Goal: Task Accomplishment & Management: Manage account settings

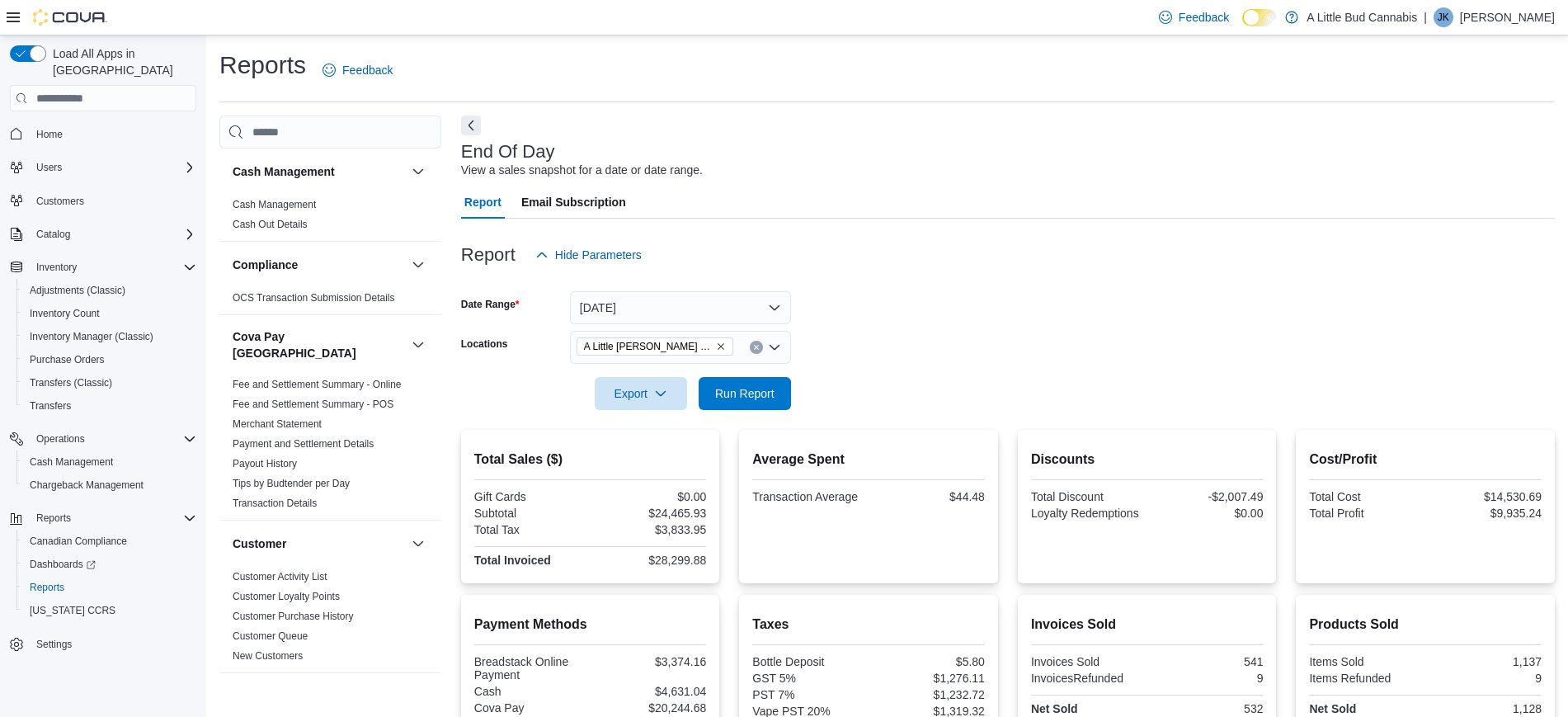
scroll to position [53, 0]
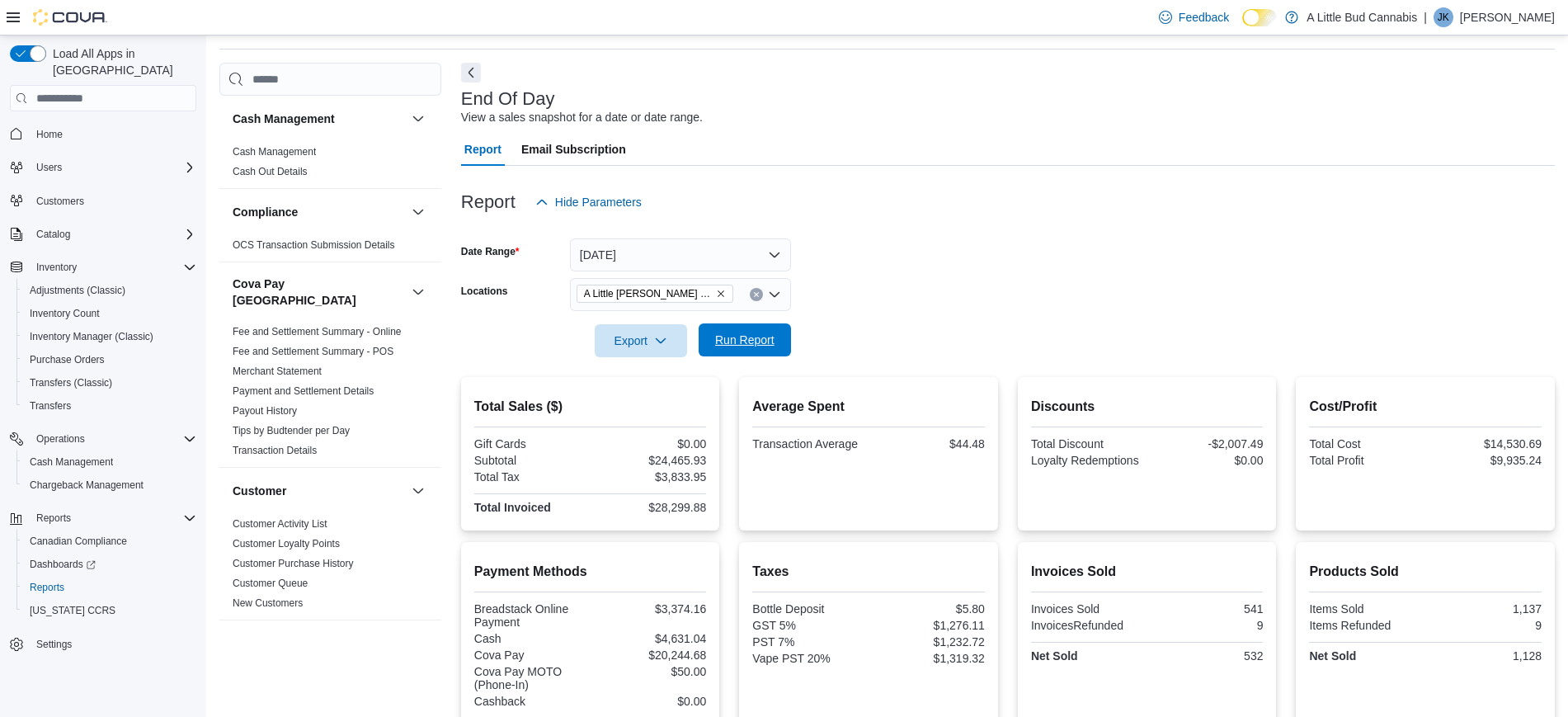
click at [713, 328] on span "Run Report" at bounding box center [744, 339] width 73 height 33
drag, startPoint x: 650, startPoint y: 507, endPoint x: 711, endPoint y: 508, distance: 61.0
click at [711, 508] on div "Total Sales ($) Gift Cards $0.00 Subtotal $25,571.62 Total Tax $4,001.27 Total …" at bounding box center [590, 454] width 259 height 154
copy div "$29,572.89"
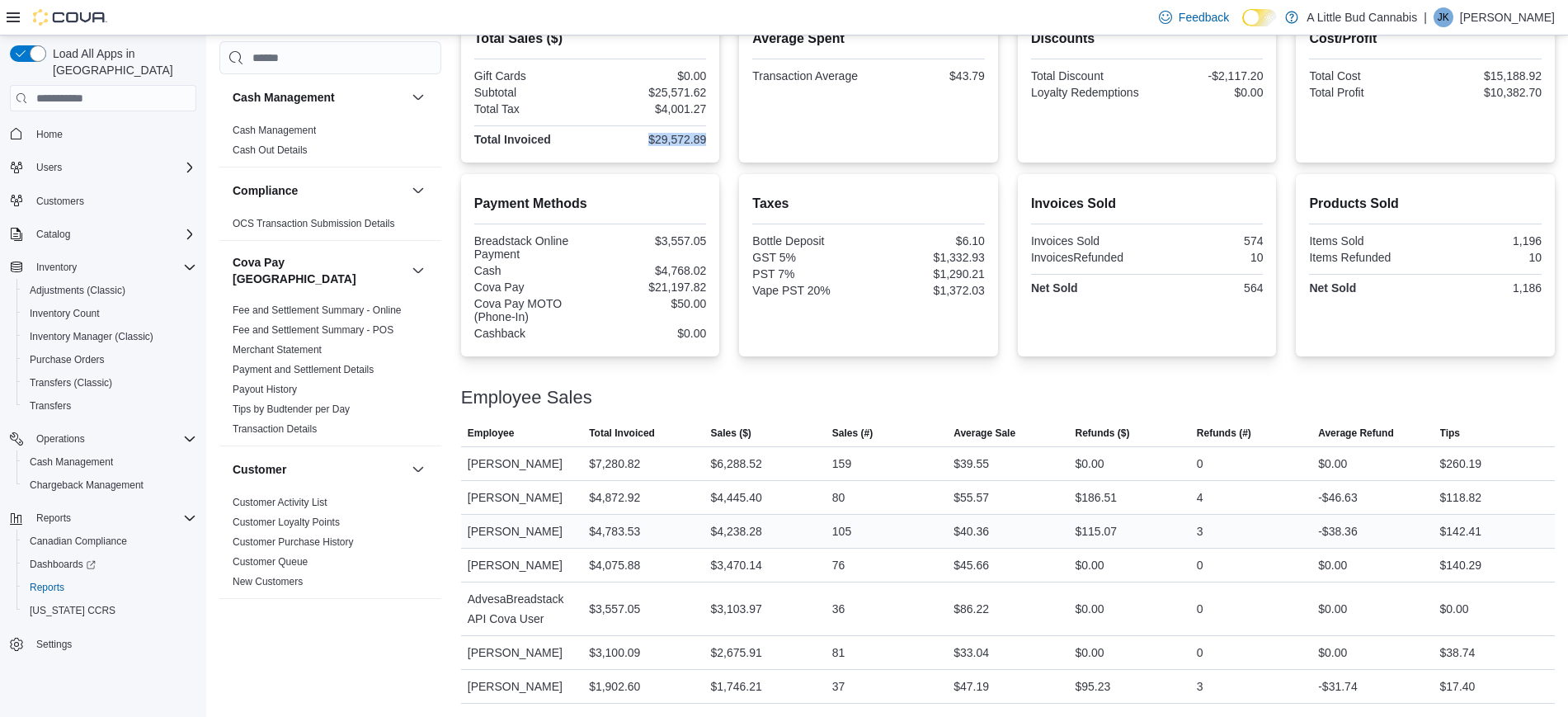
scroll to position [440, 0]
drag, startPoint x: 958, startPoint y: 444, endPoint x: 996, endPoint y: 442, distance: 38.1
click at [996, 447] on div "$39.55" at bounding box center [1007, 463] width 121 height 33
copy div "$39.55"
drag, startPoint x: 958, startPoint y: 481, endPoint x: 995, endPoint y: 473, distance: 37.9
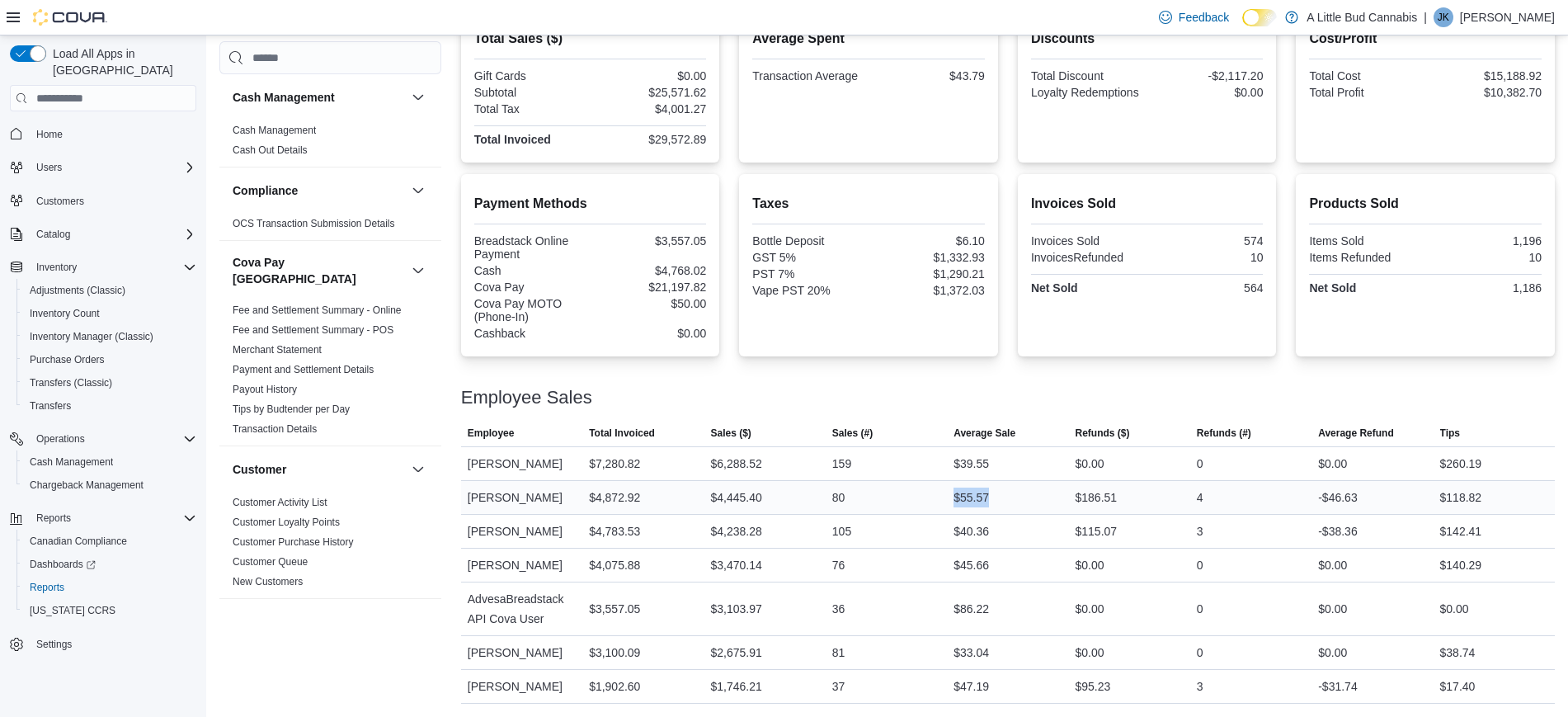
click at [995, 481] on div "$55.57" at bounding box center [1007, 497] width 121 height 33
copy div "$55.57"
drag, startPoint x: 963, startPoint y: 521, endPoint x: 995, endPoint y: 519, distance: 32.1
click at [989, 521] on div "$40.36" at bounding box center [971, 531] width 35 height 20
copy div "$40.36"
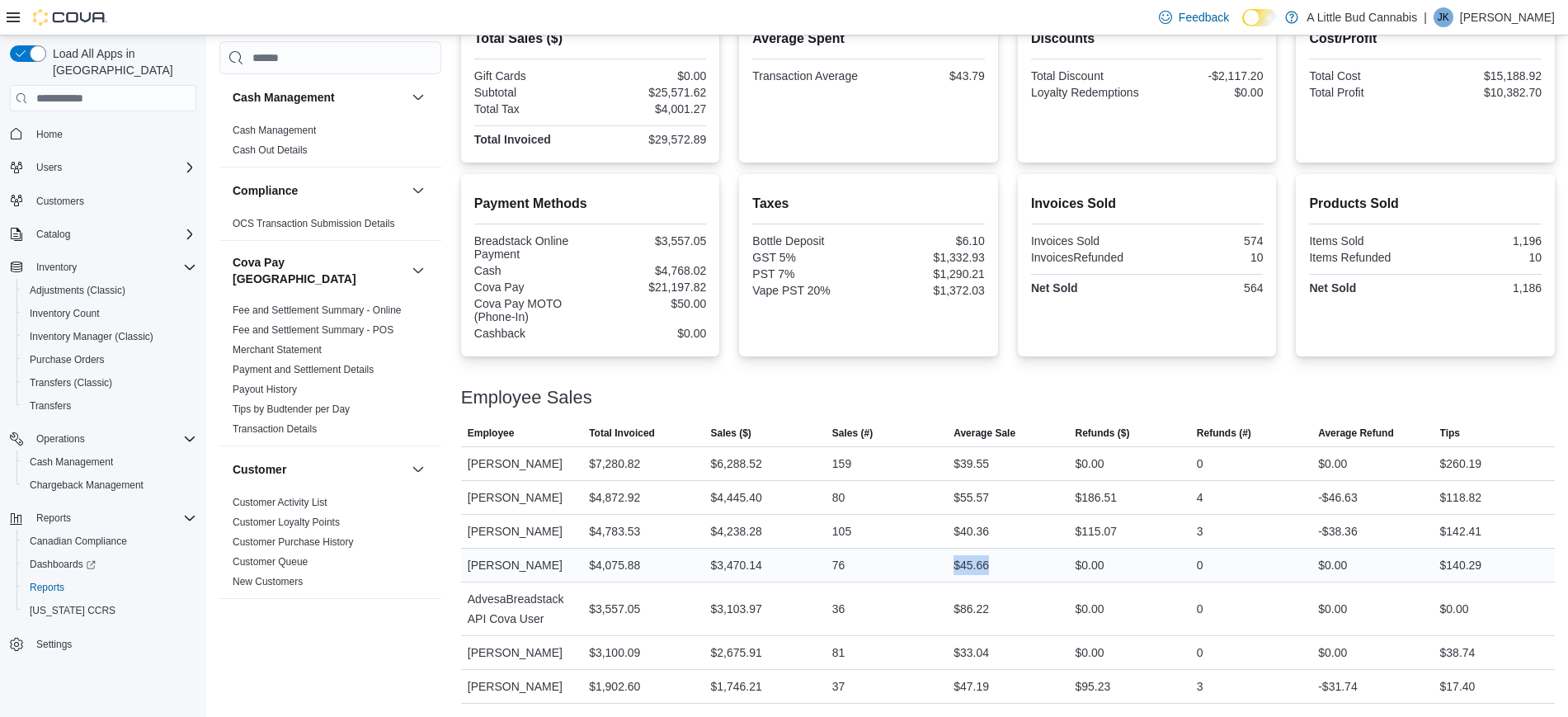
drag, startPoint x: 956, startPoint y: 561, endPoint x: 994, endPoint y: 568, distance: 38.6
click at [994, 568] on tr "Employee [PERSON_NAME] Total Invoiced $4,075.88 Sales ($) $3,470.14 Sales (#) 7…" at bounding box center [1007, 566] width 1094 height 34
copy tr "Average Sale $45.66"
click at [1021, 514] on div "$40.36" at bounding box center [1007, 531] width 121 height 33
drag, startPoint x: 960, startPoint y: 566, endPoint x: 993, endPoint y: 567, distance: 33.0
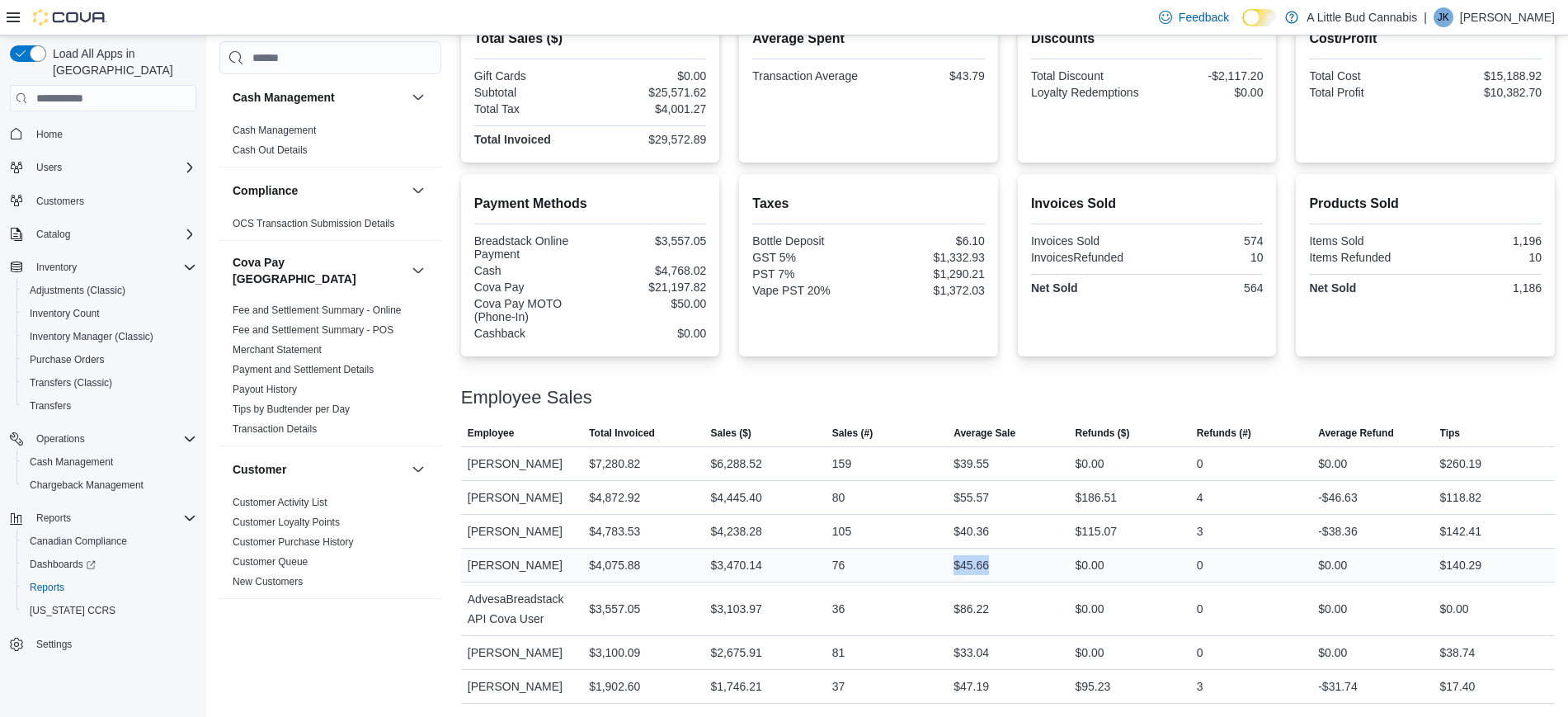
click at [989, 567] on div "$45.66" at bounding box center [971, 565] width 35 height 20
copy div "$45.66"
drag, startPoint x: 961, startPoint y: 650, endPoint x: 993, endPoint y: 651, distance: 32.0
click at [989, 651] on div "$33.04" at bounding box center [971, 652] width 35 height 20
copy div "$33.04"
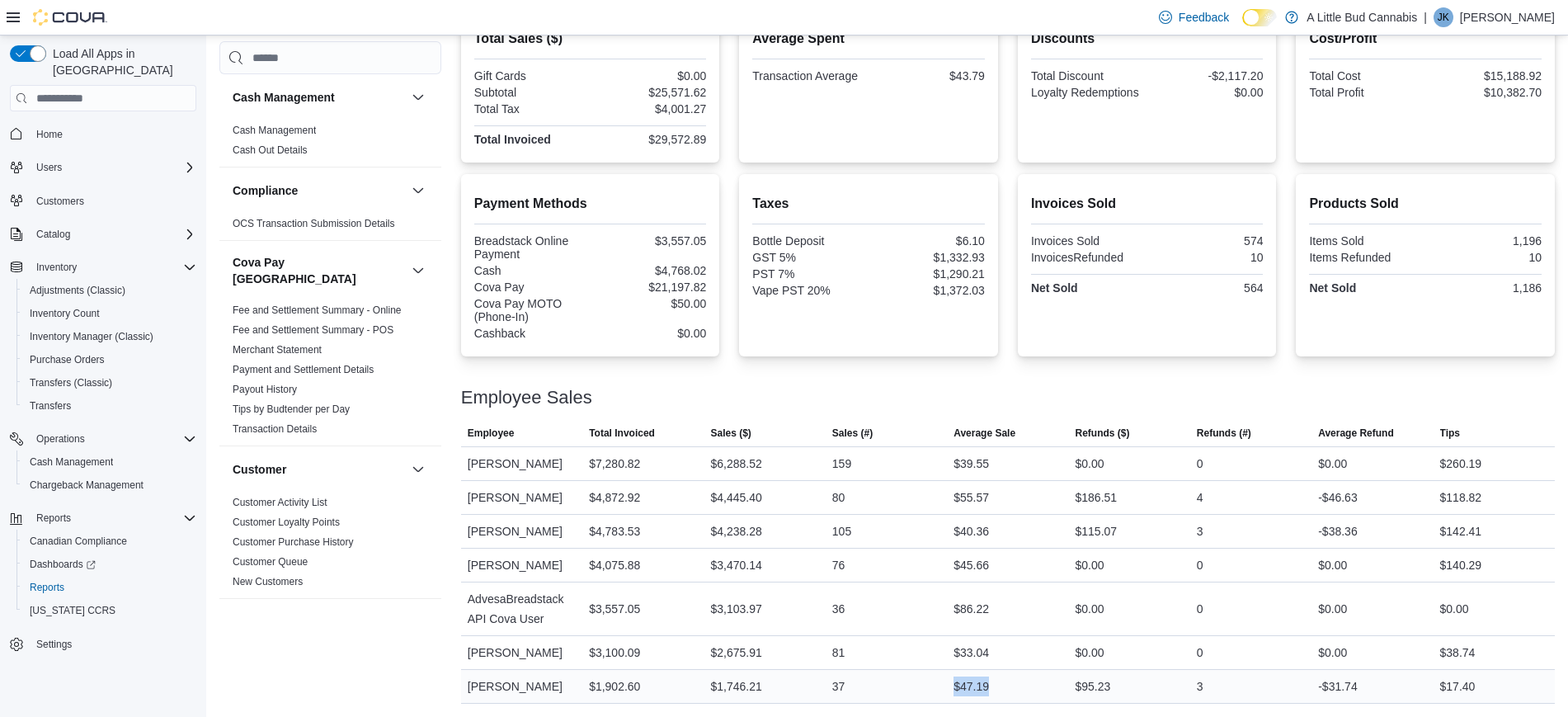
drag, startPoint x: 959, startPoint y: 685, endPoint x: 993, endPoint y: 688, distance: 34.1
click at [993, 688] on div "$47.19" at bounding box center [1007, 686] width 121 height 33
copy div "$47.19"
click at [68, 452] on span "Cash Management" at bounding box center [71, 461] width 83 height 20
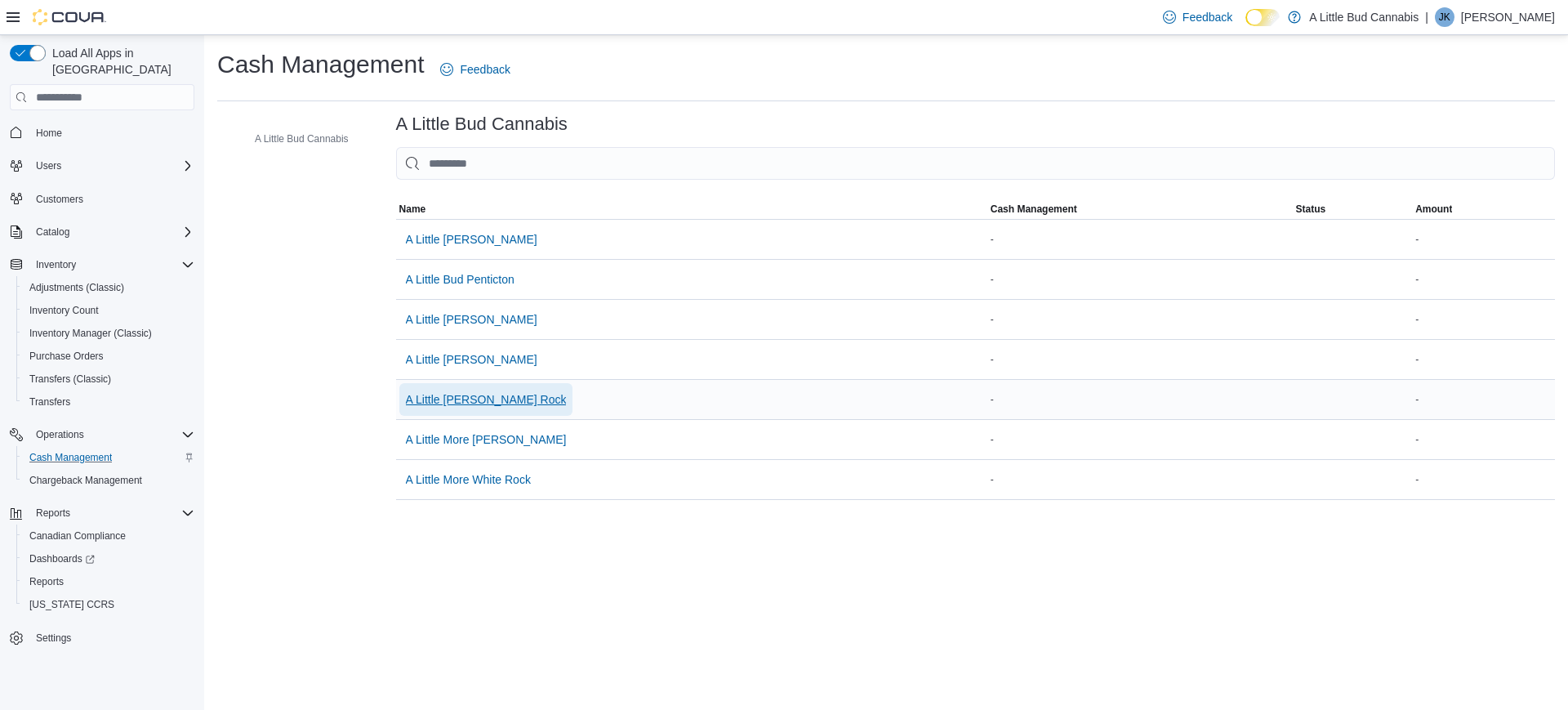
click at [463, 399] on span "A Little [PERSON_NAME] Rock" at bounding box center [487, 399] width 161 height 16
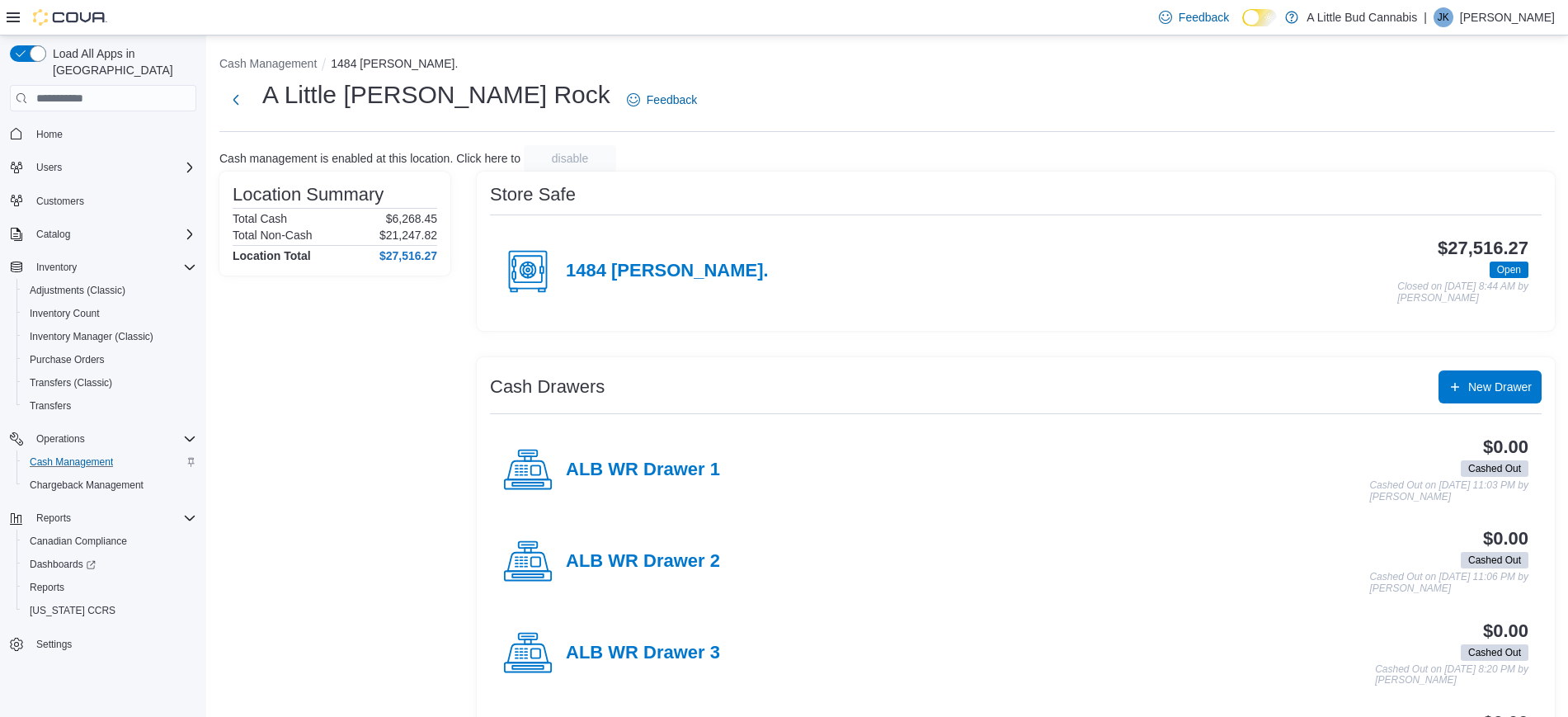
click at [580, 252] on div "1484 [PERSON_NAME]." at bounding box center [636, 272] width 266 height 50
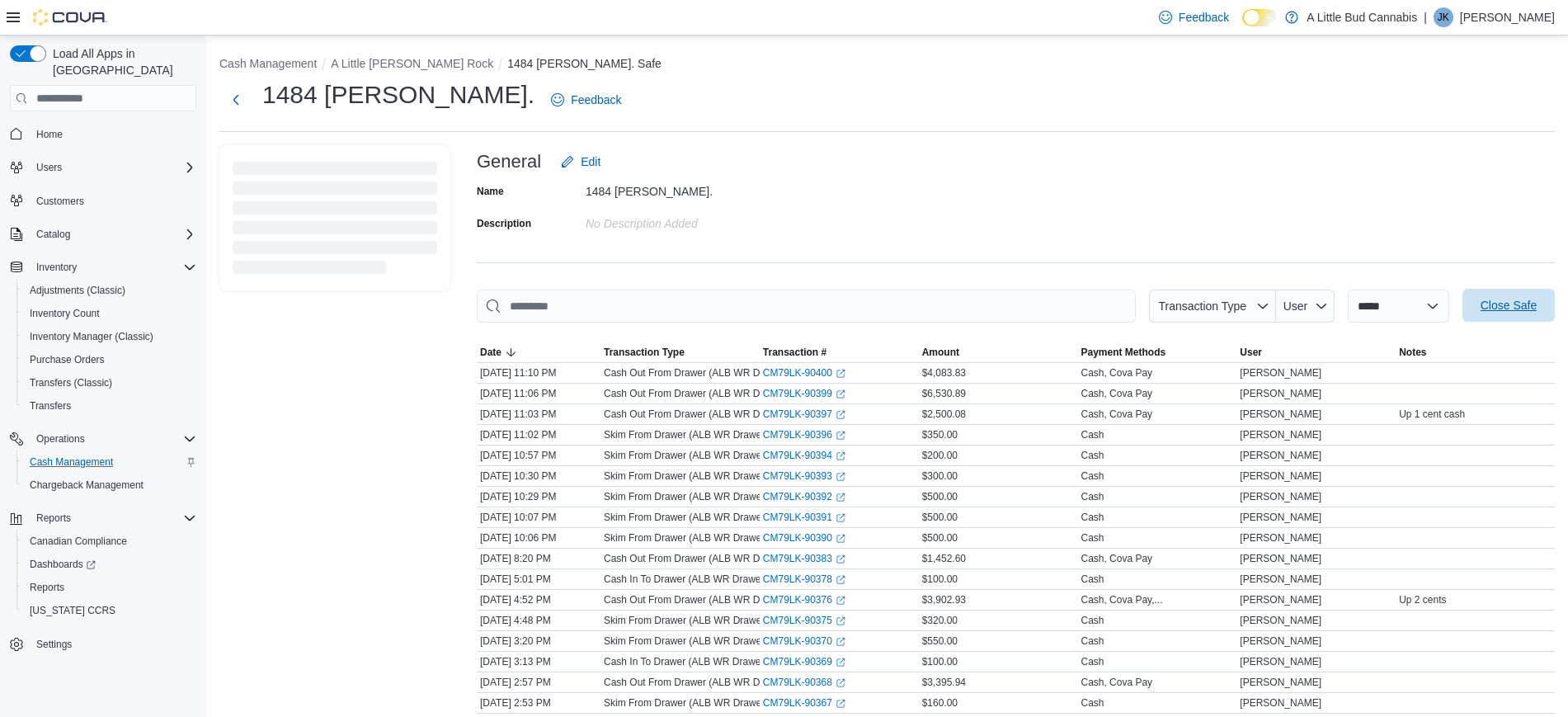
click at [1483, 318] on button "Close Safe" at bounding box center [1508, 305] width 92 height 33
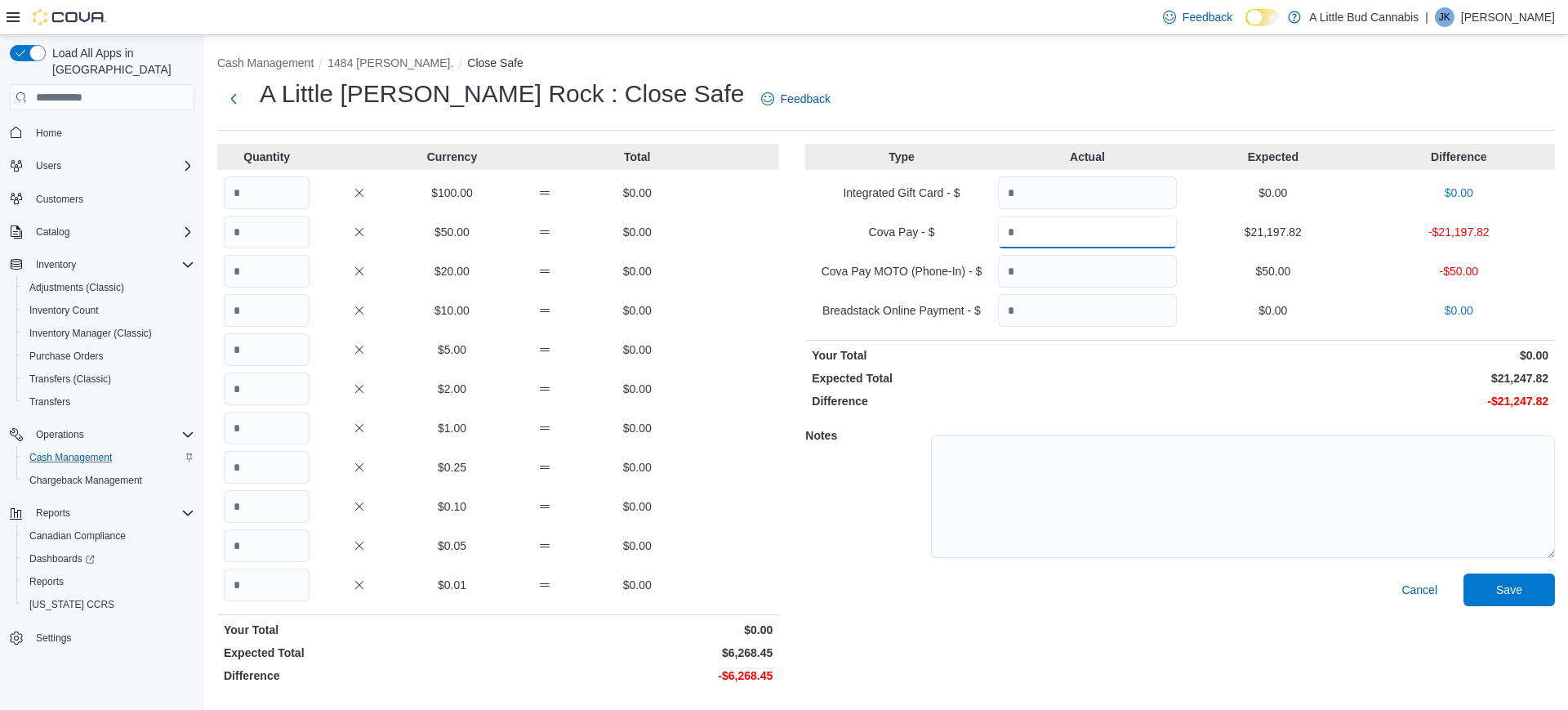
click at [1090, 234] on input "Quantity" at bounding box center [1087, 232] width 179 height 33
type input "********"
click at [1061, 260] on input "Quantity" at bounding box center [1087, 271] width 179 height 33
type input "**"
click at [289, 426] on input "Quantity" at bounding box center [266, 427] width 85 height 33
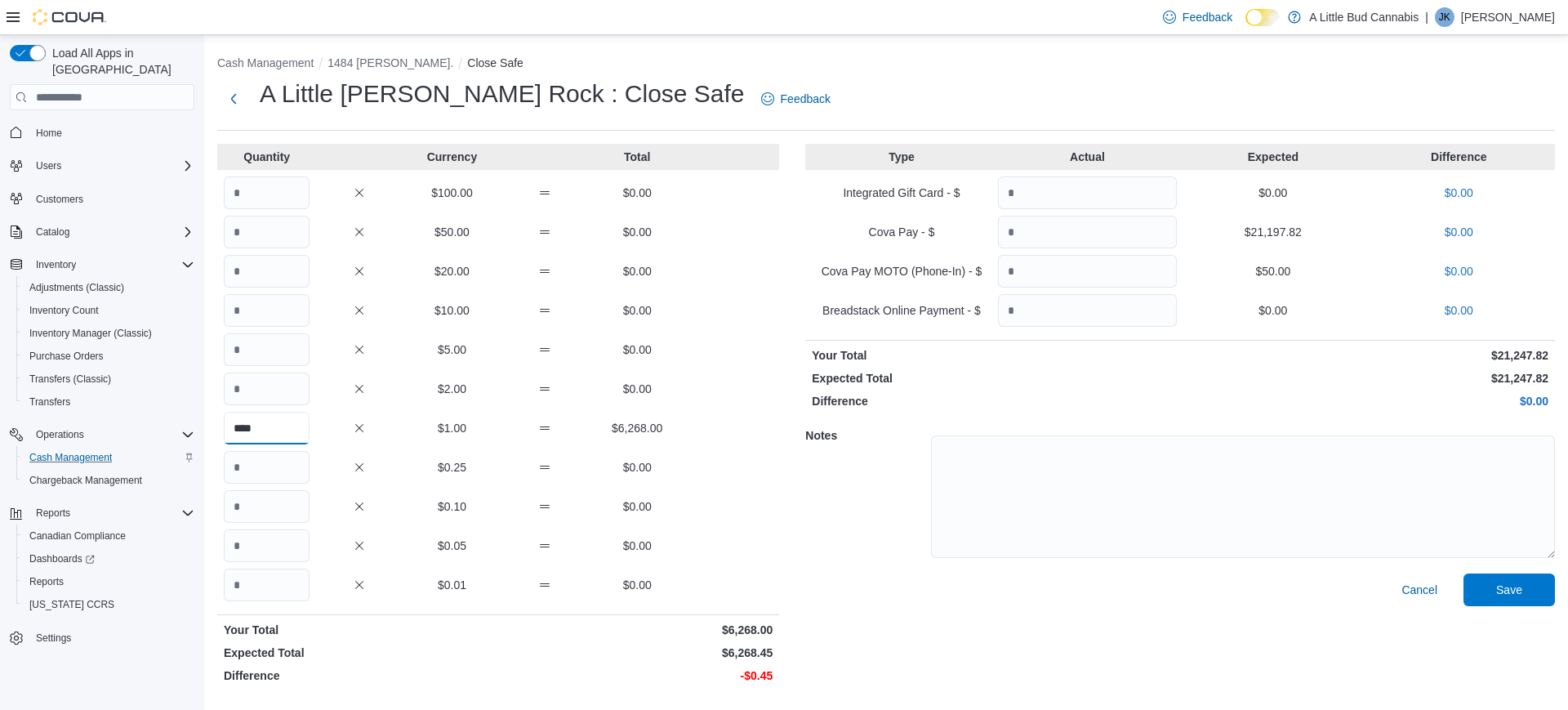
type input "****"
click at [283, 583] on input "Quantity" at bounding box center [266, 585] width 85 height 33
type input "**"
click at [1505, 597] on span "Save" at bounding box center [1509, 588] width 26 height 16
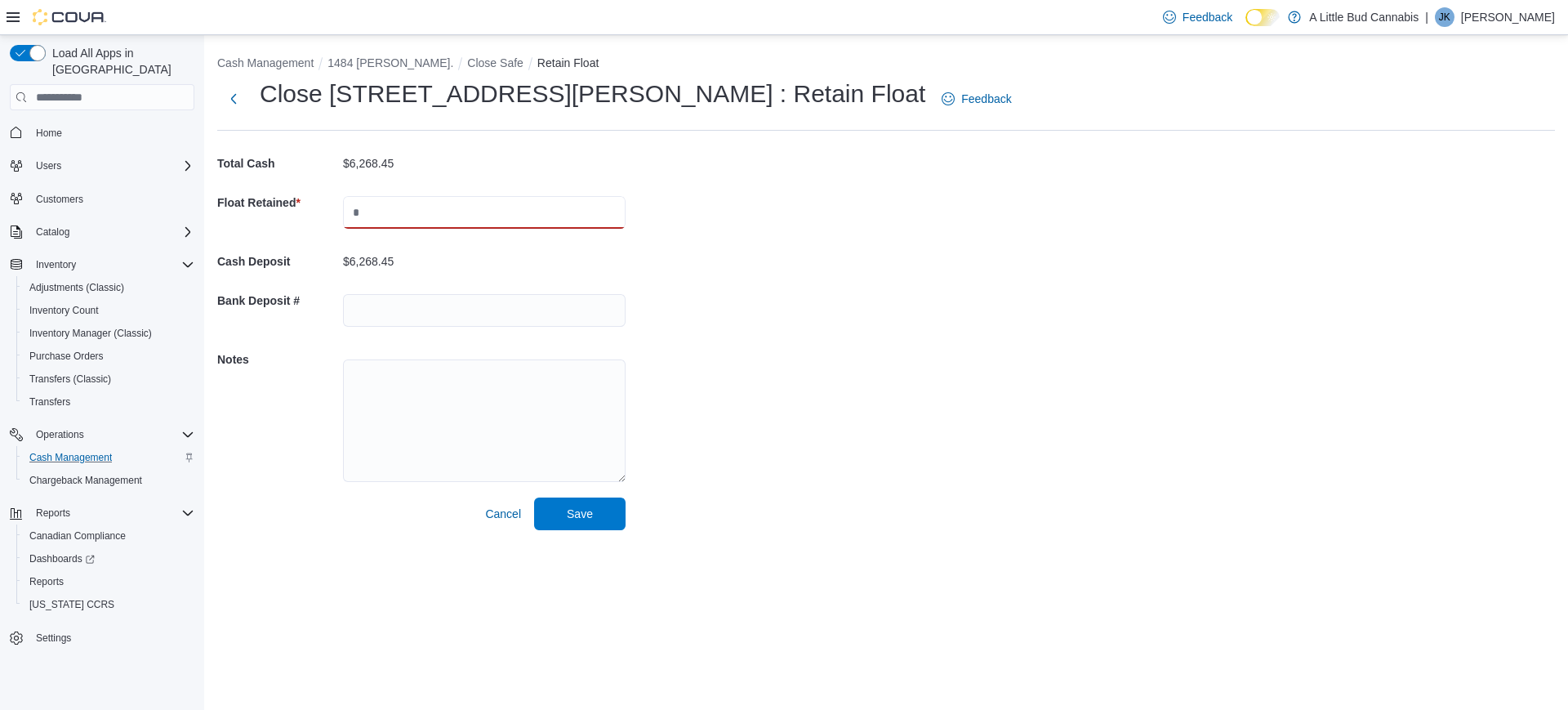
click at [510, 201] on input "text" at bounding box center [484, 212] width 283 height 33
type input "****"
click at [585, 512] on span "Save" at bounding box center [580, 512] width 26 height 16
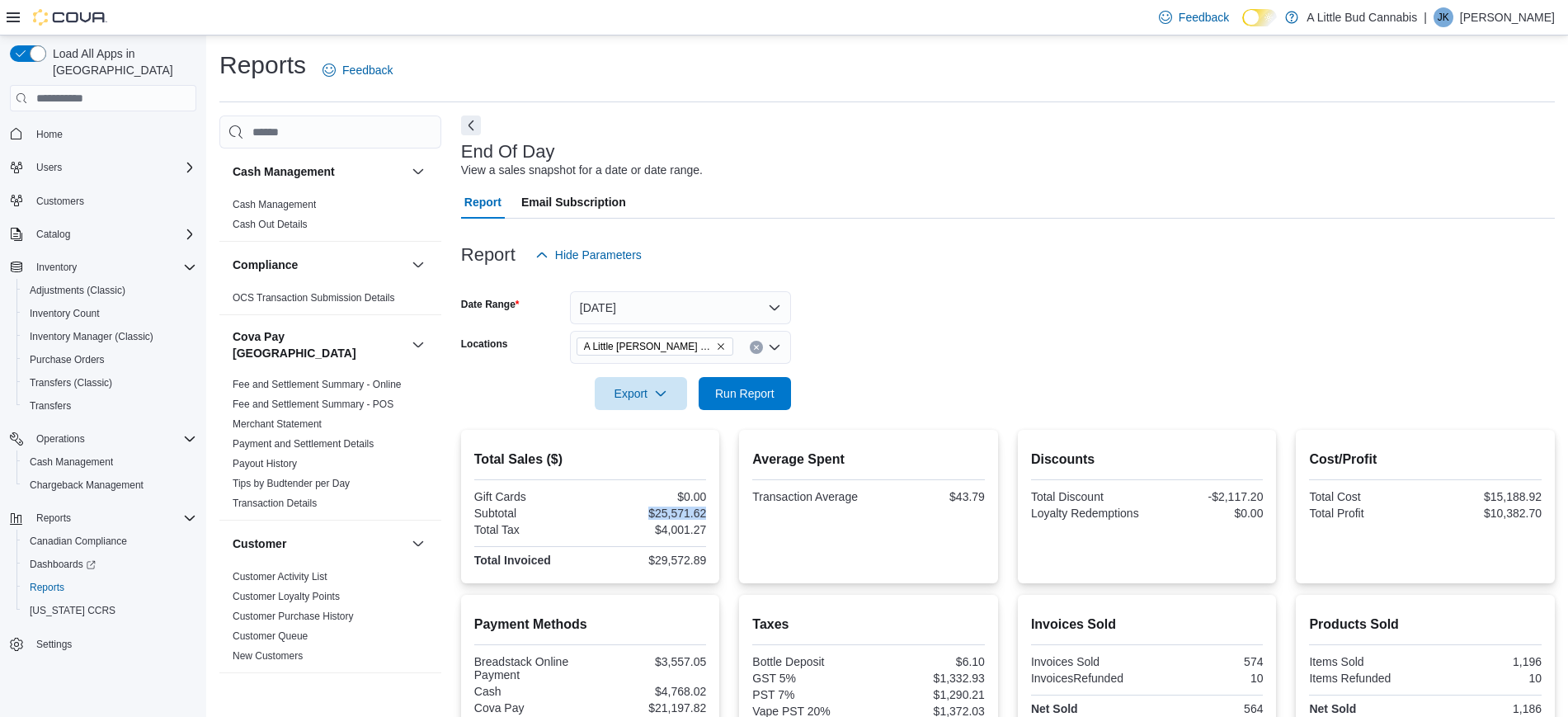
drag, startPoint x: 649, startPoint y: 515, endPoint x: 707, endPoint y: 517, distance: 58.0
click at [707, 517] on div "$25,571.62" at bounding box center [650, 513] width 113 height 13
drag, startPoint x: 698, startPoint y: 508, endPoint x: 654, endPoint y: 517, distance: 44.9
click at [654, 517] on div "$25,571.62" at bounding box center [650, 513] width 113 height 13
click at [622, 512] on div "$25,571.62" at bounding box center [650, 513] width 113 height 13
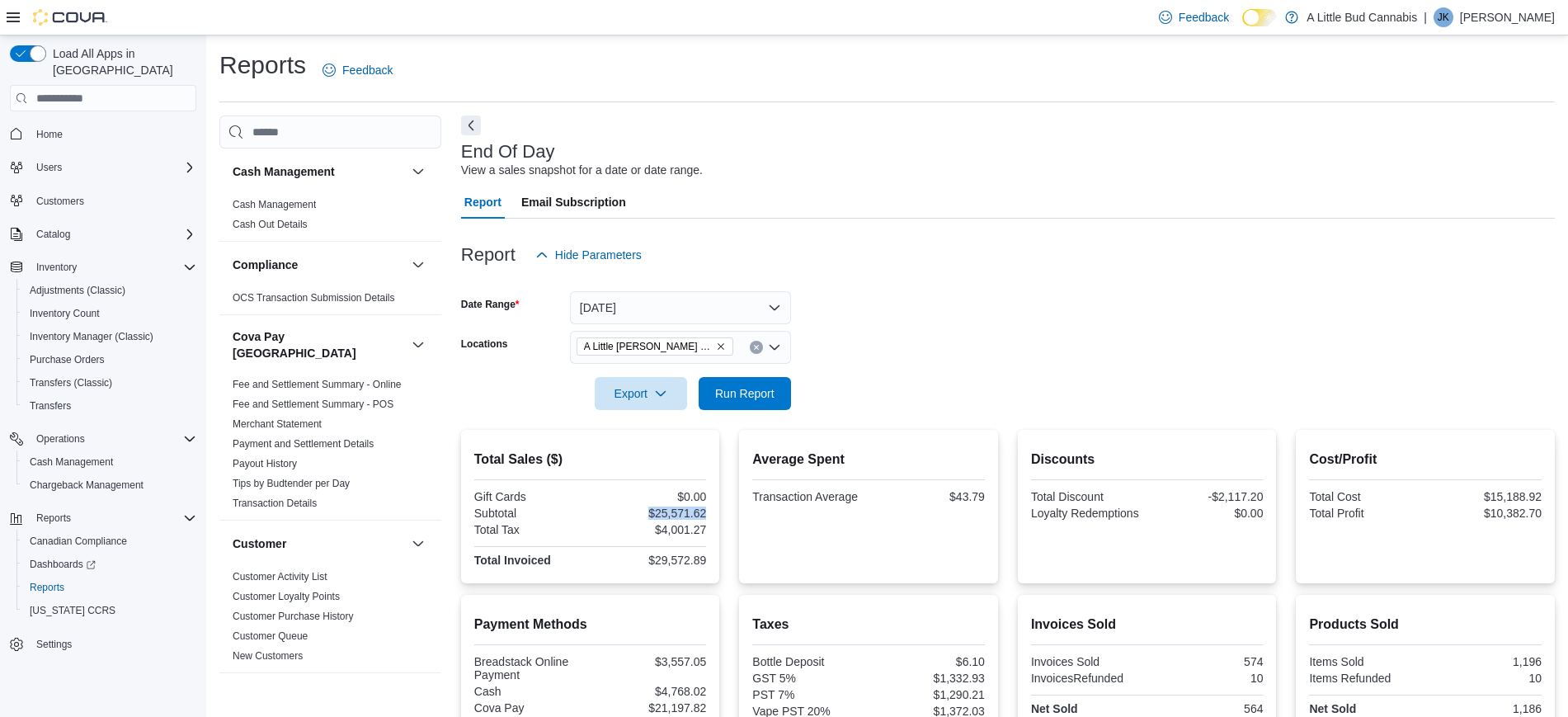
drag, startPoint x: 649, startPoint y: 518, endPoint x: 709, endPoint y: 512, distance: 60.3
click at [707, 512] on div "$25,571.62" at bounding box center [650, 513] width 113 height 13
copy div "$25,571.62"
click at [302, 205] on link "Cash Management" at bounding box center [273, 205] width 83 height 12
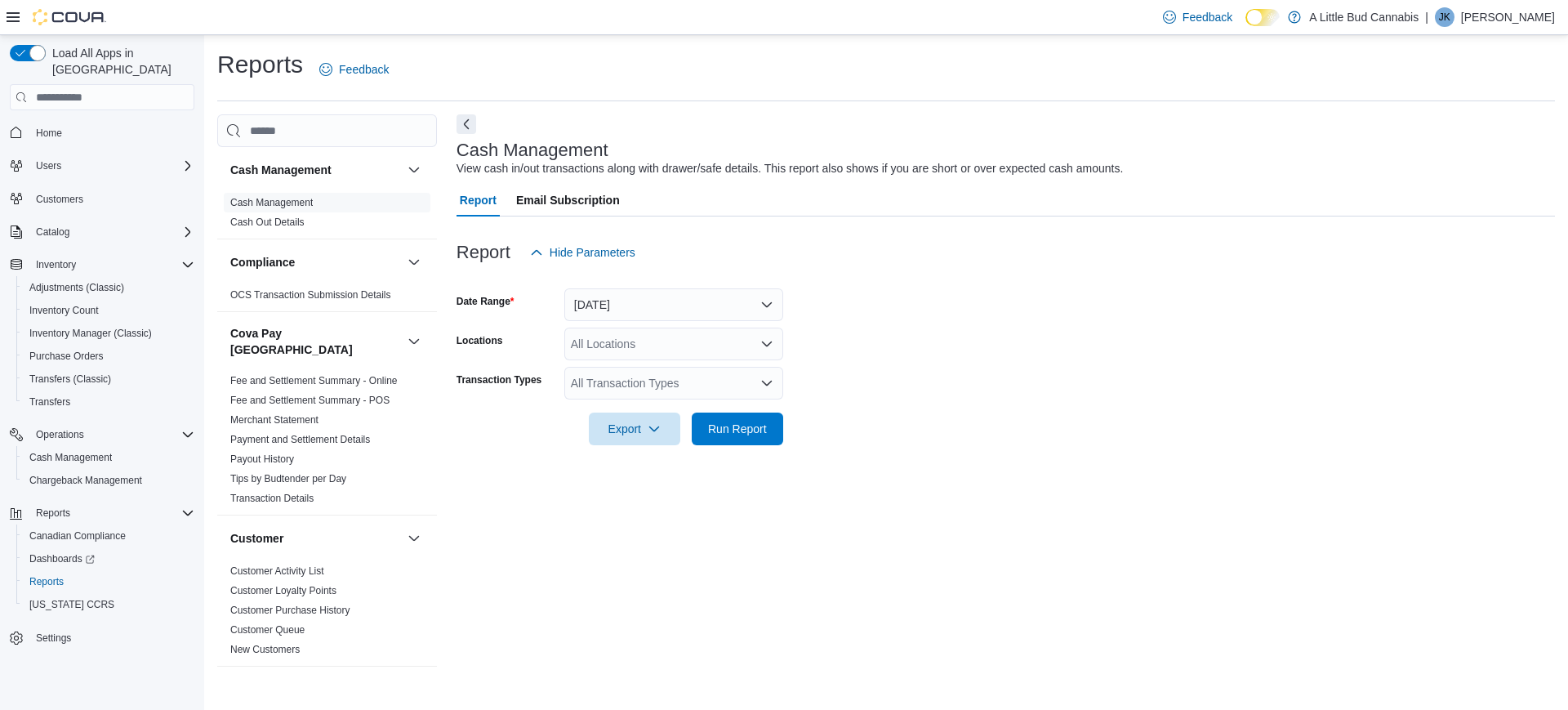
click at [723, 344] on div "All Locations" at bounding box center [674, 344] width 219 height 33
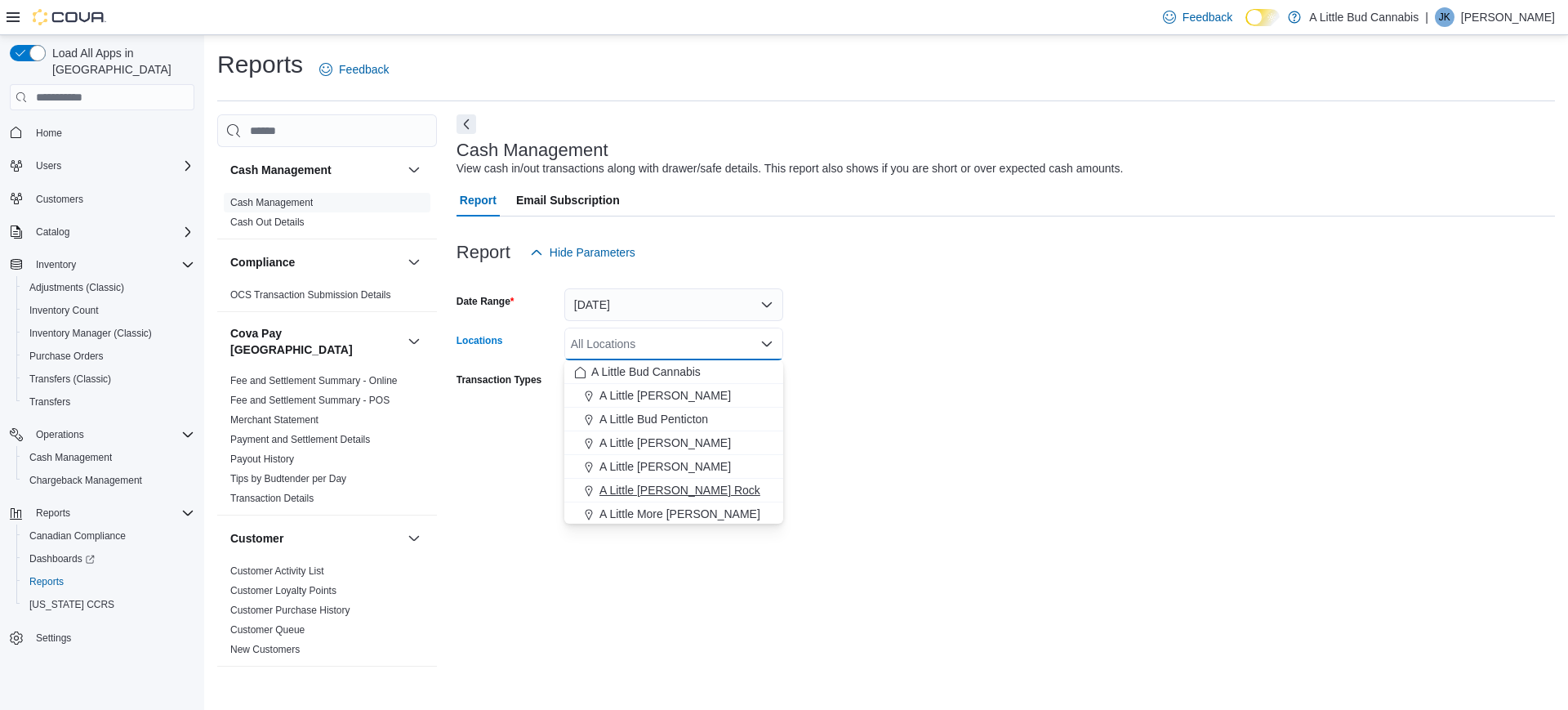
click at [705, 482] on span "A Little [PERSON_NAME] Rock" at bounding box center [679, 489] width 161 height 16
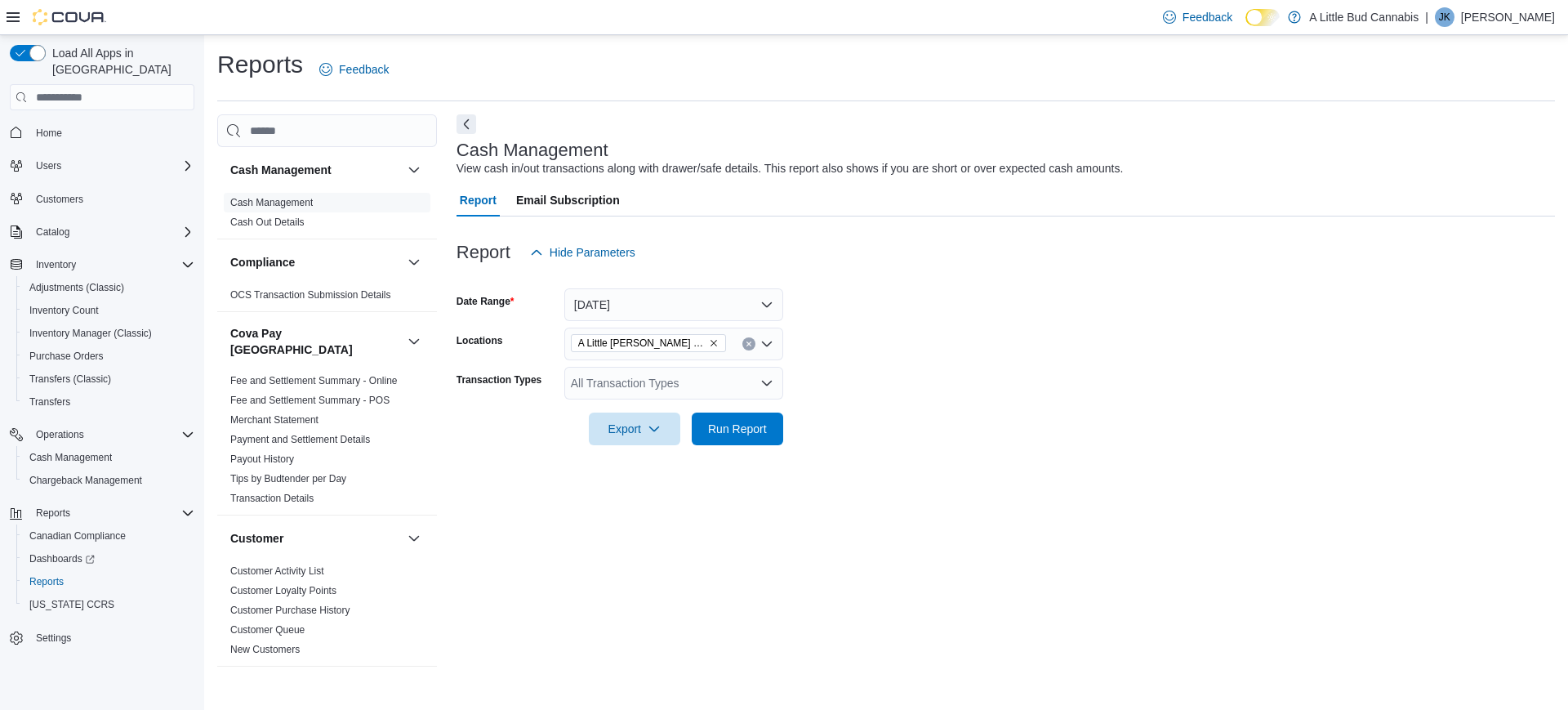
click at [1025, 401] on div at bounding box center [1005, 405] width 1098 height 13
drag, startPoint x: 650, startPoint y: 377, endPoint x: 751, endPoint y: 394, distance: 102.4
click at [651, 377] on div "All Transaction Types" at bounding box center [674, 383] width 219 height 33
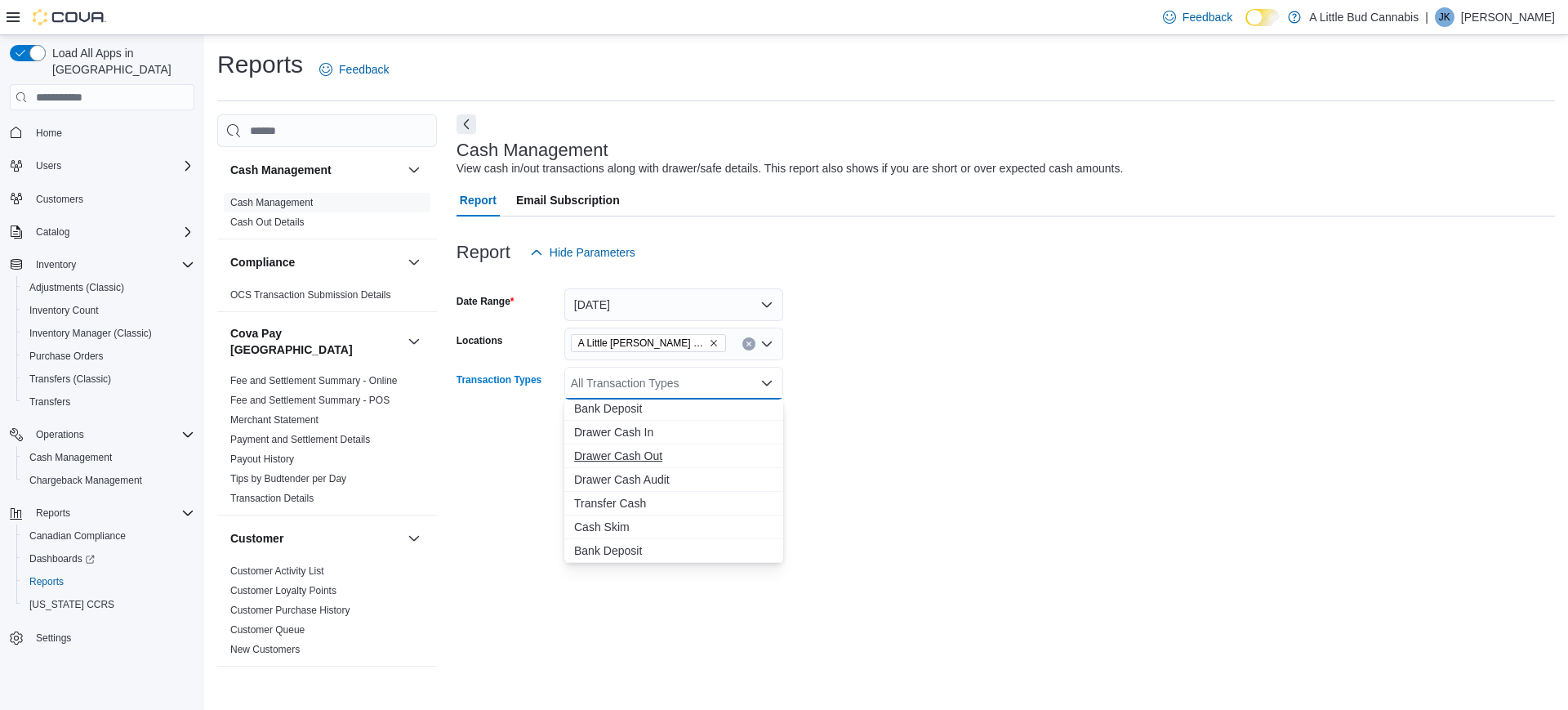
click at [655, 455] on span "Drawer Cash Out" at bounding box center [673, 455] width 199 height 16
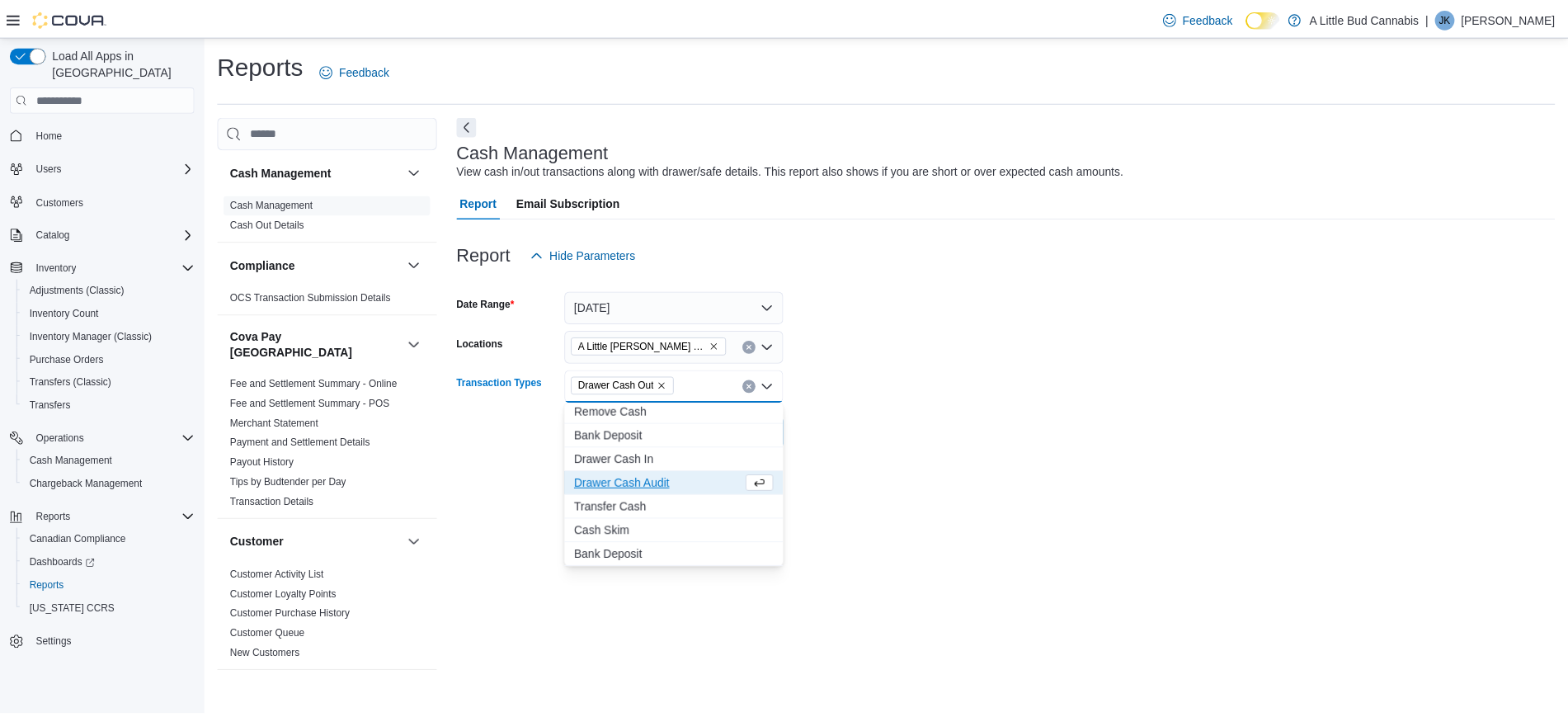
scroll to position [98, 0]
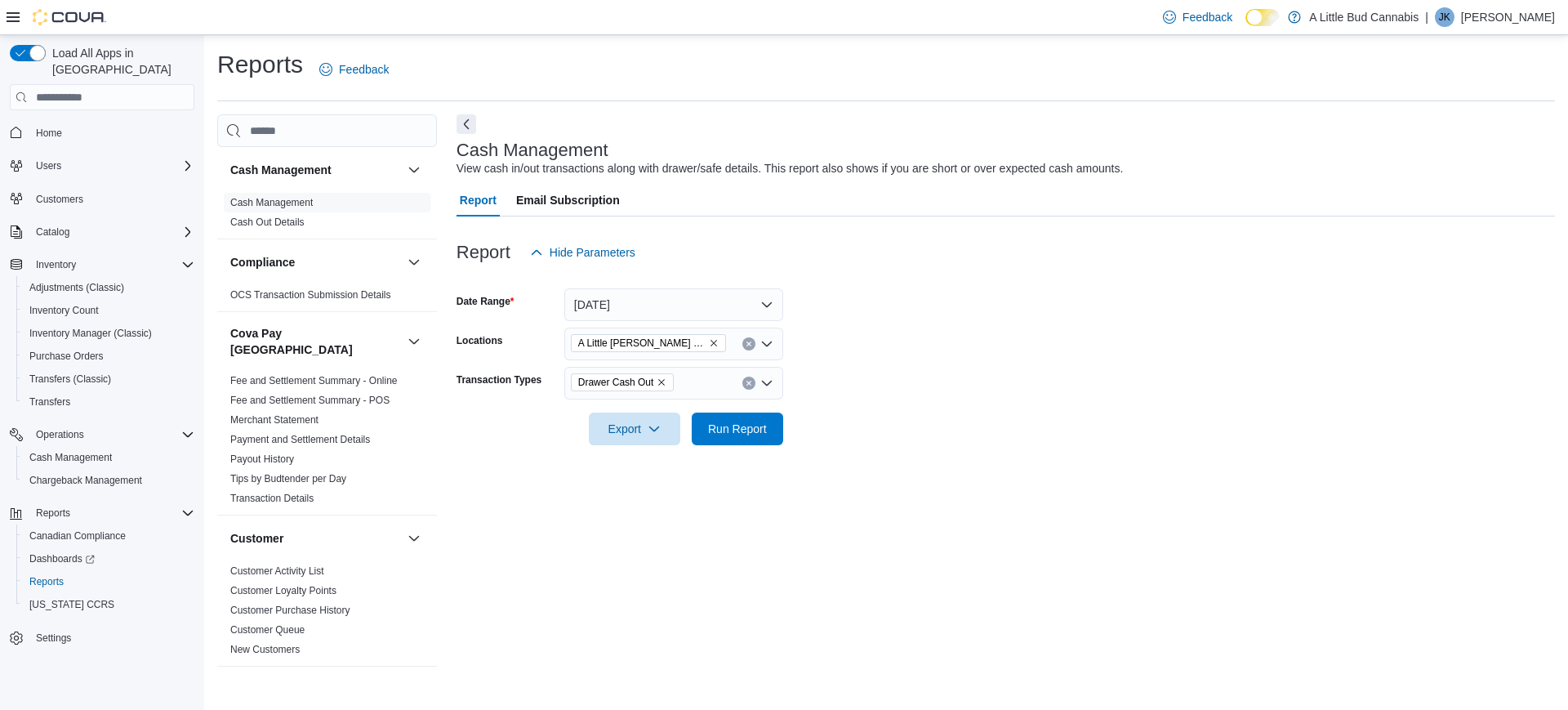
click at [888, 396] on form "Date Range Today Locations A Little Bud White Rock Transaction Types Drawer Cas…" at bounding box center [1005, 357] width 1098 height 176
click at [762, 423] on span "Run Report" at bounding box center [737, 427] width 58 height 16
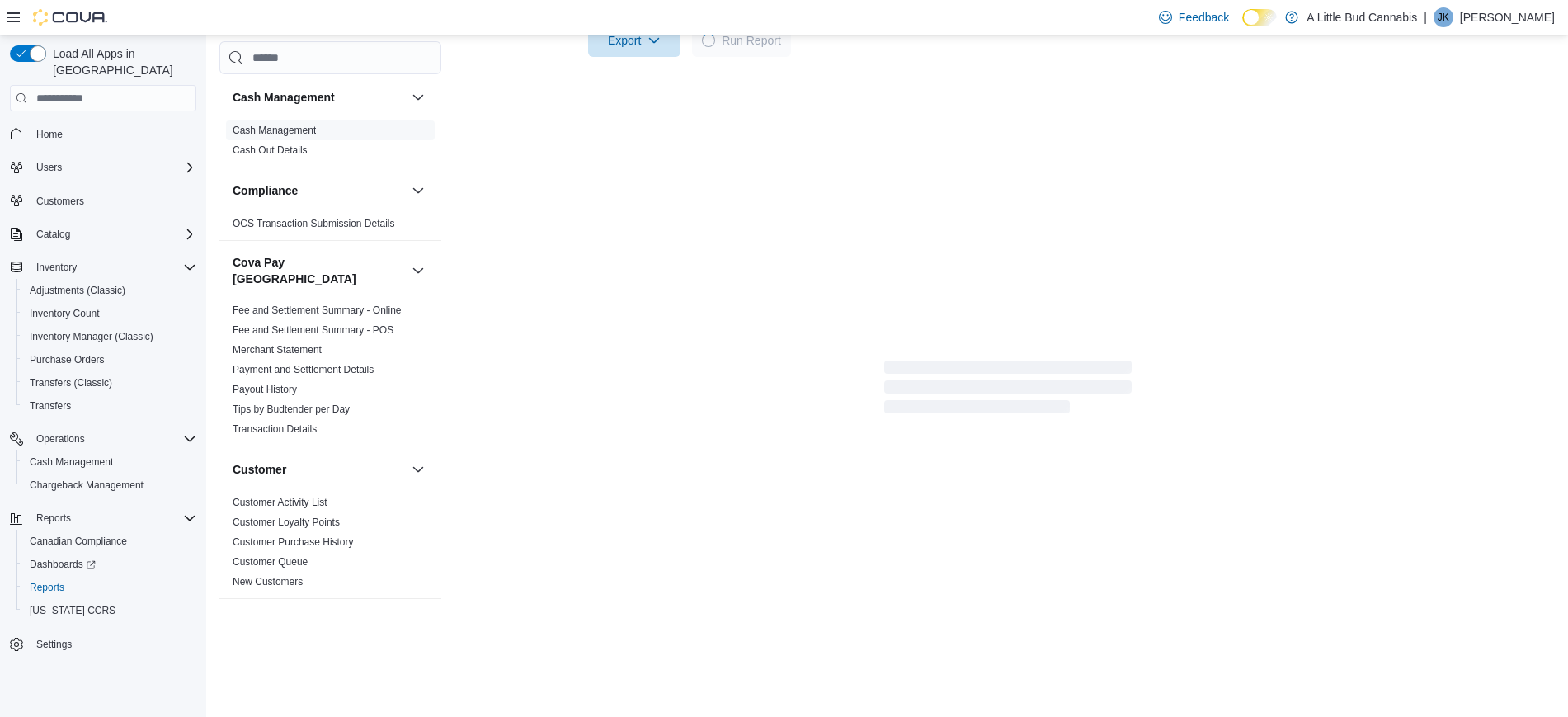
scroll to position [360, 0]
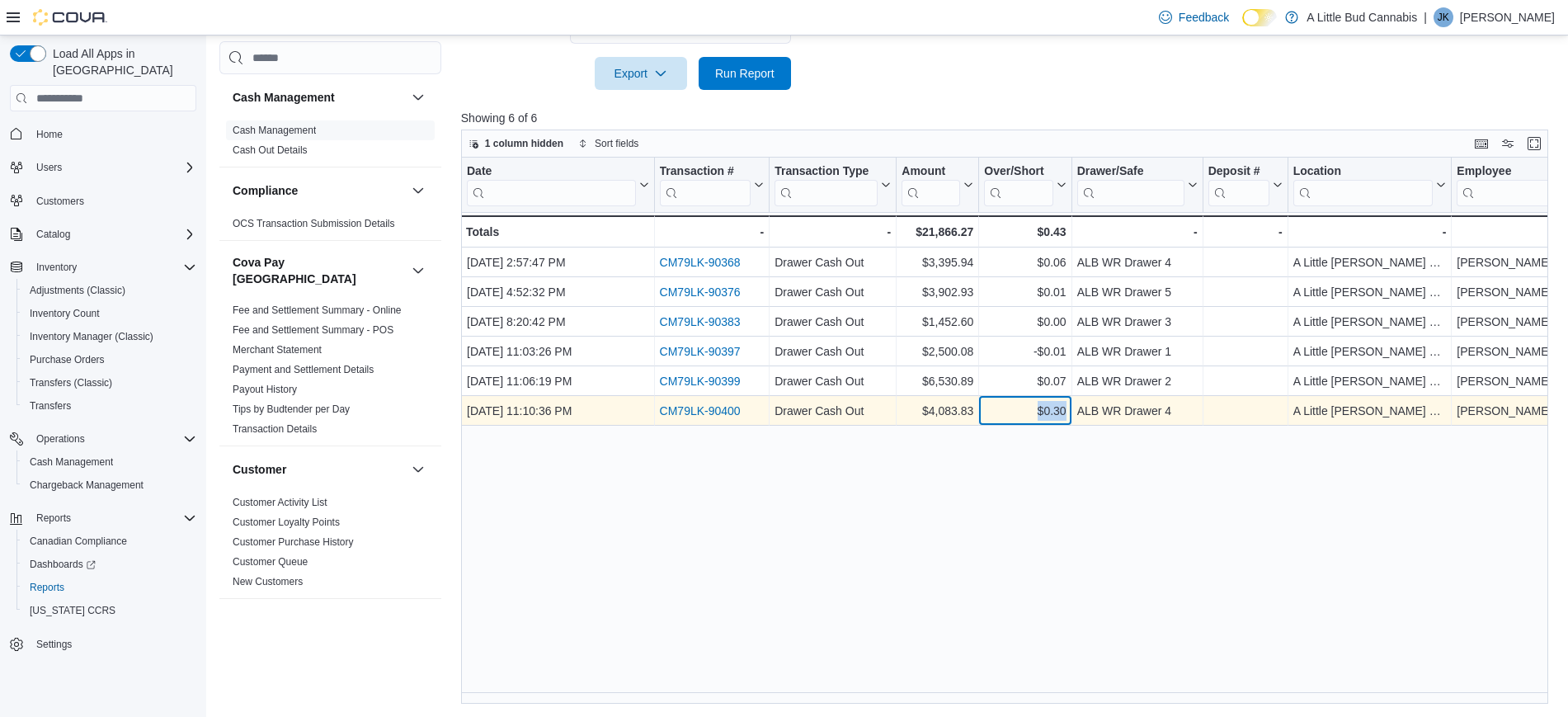
drag, startPoint x: 1025, startPoint y: 406, endPoint x: 1068, endPoint y: 412, distance: 43.4
click at [1068, 412] on div "$0.30 - Over/Short, column 5, row 6" at bounding box center [1025, 411] width 92 height 30
copy div "$0.30"
